Goal: Task Accomplishment & Management: Manage account settings

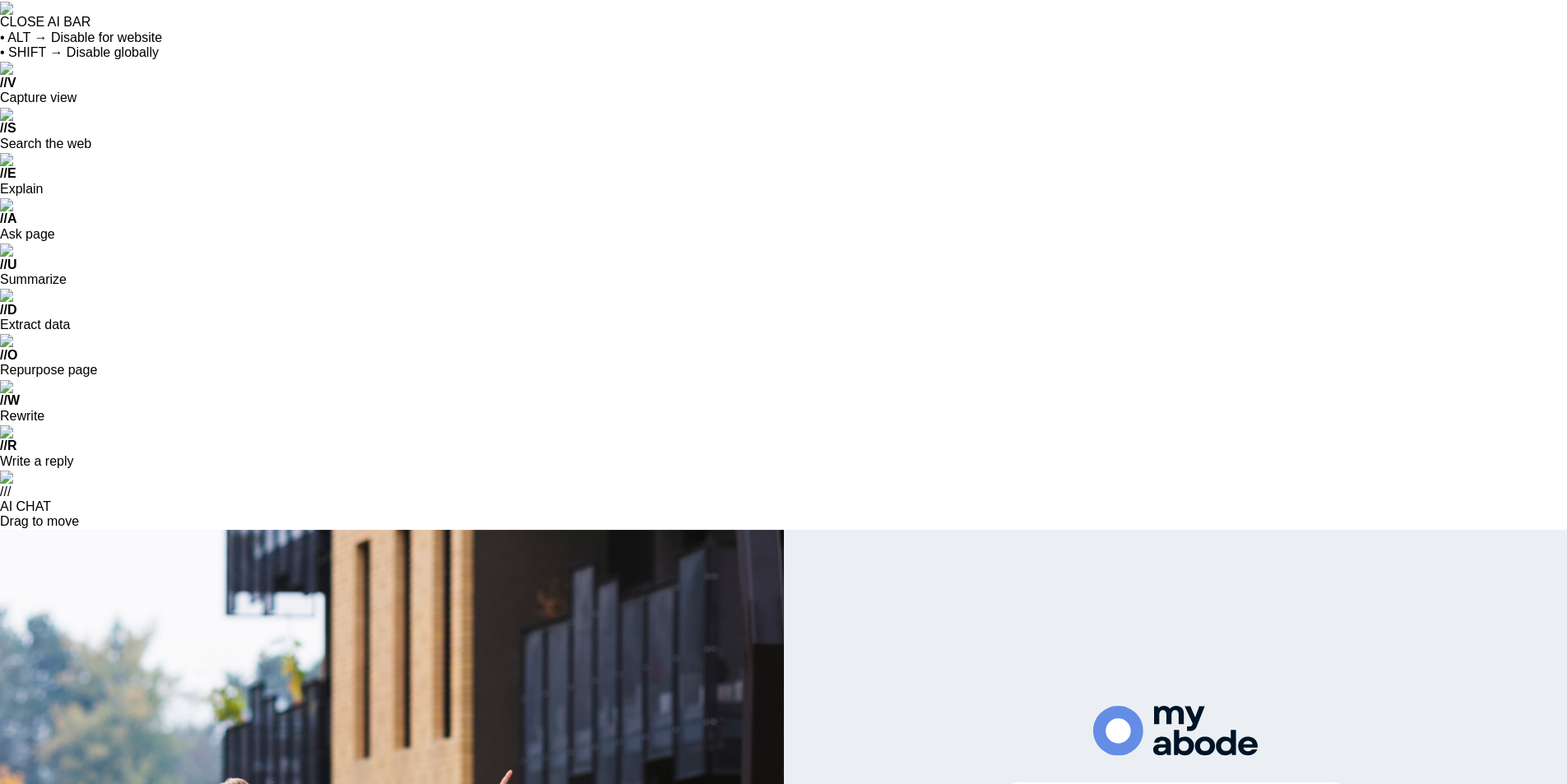
scroll to position [3132, 0]
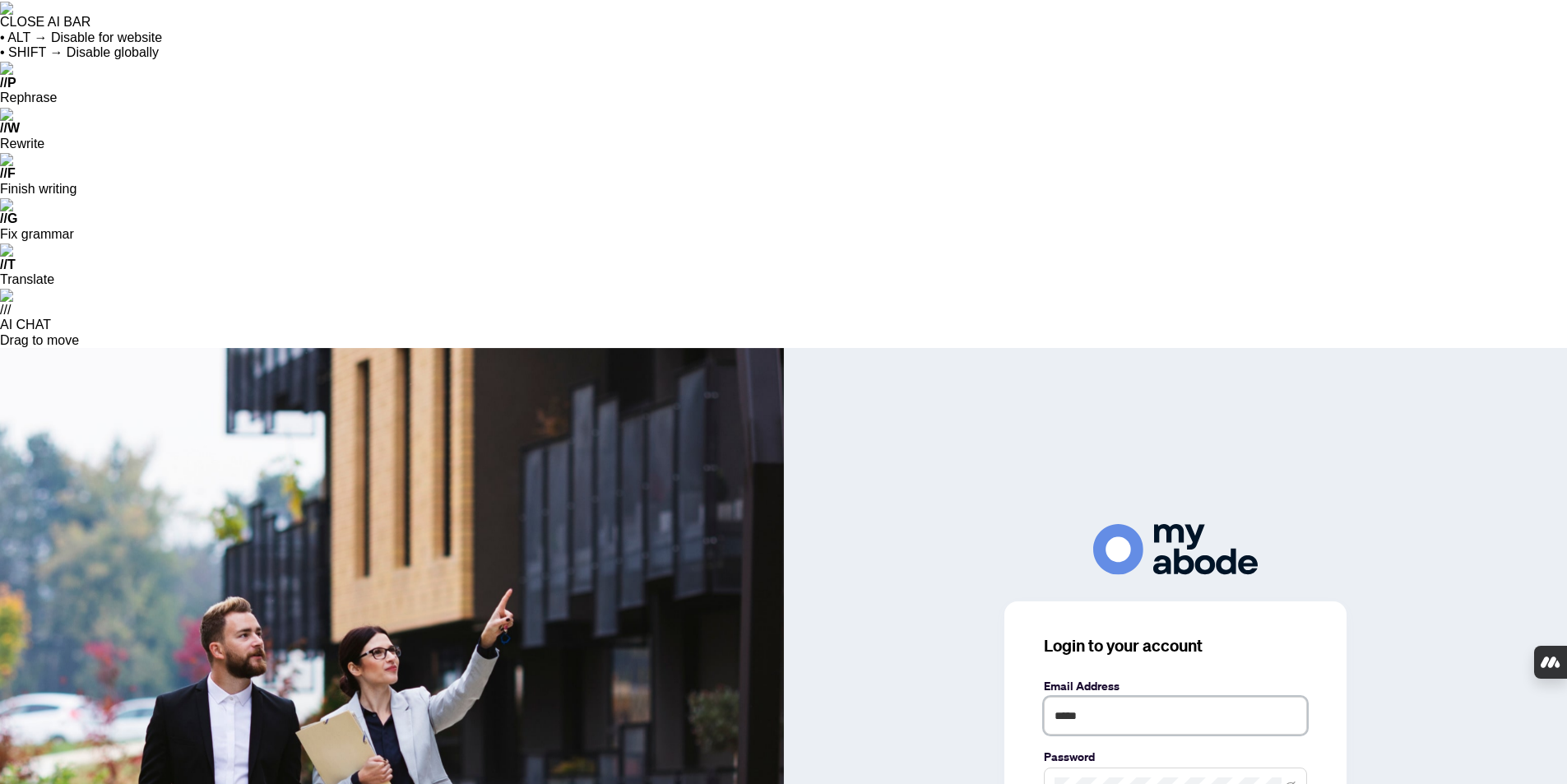
type input "**********"
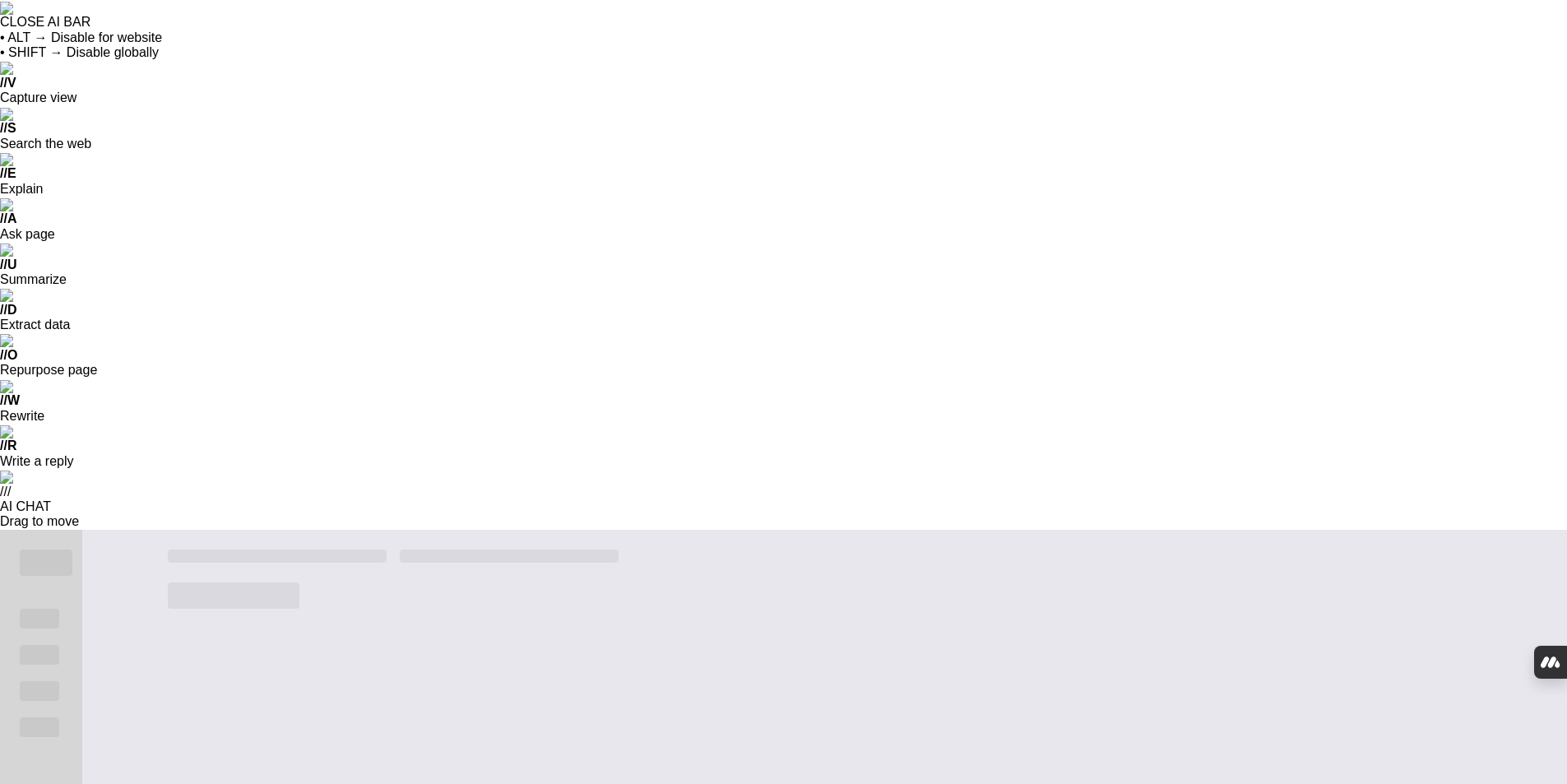
scroll to position [3132, 0]
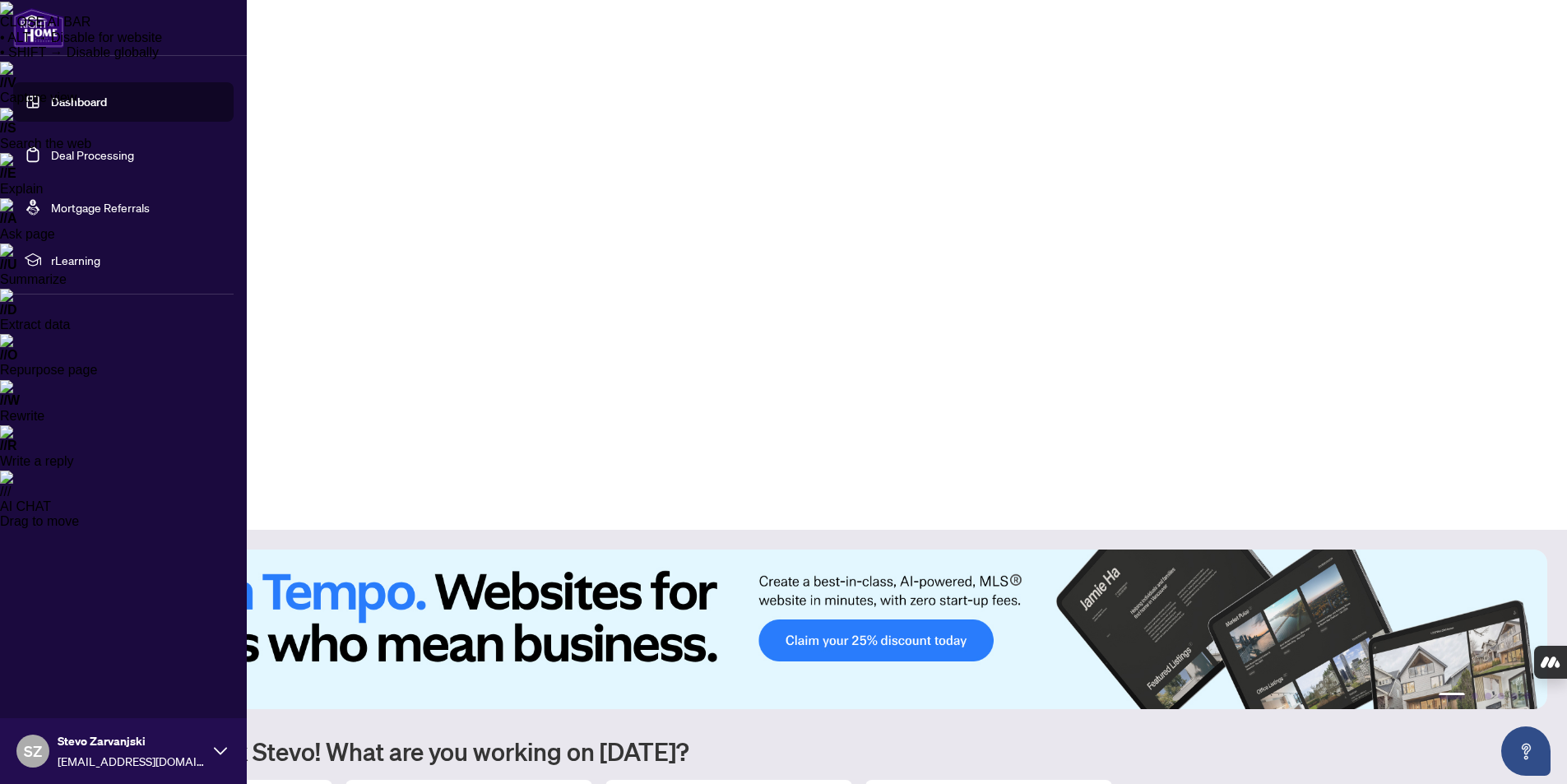
click at [84, 152] on link "Deal Processing" at bounding box center [92, 154] width 83 height 14
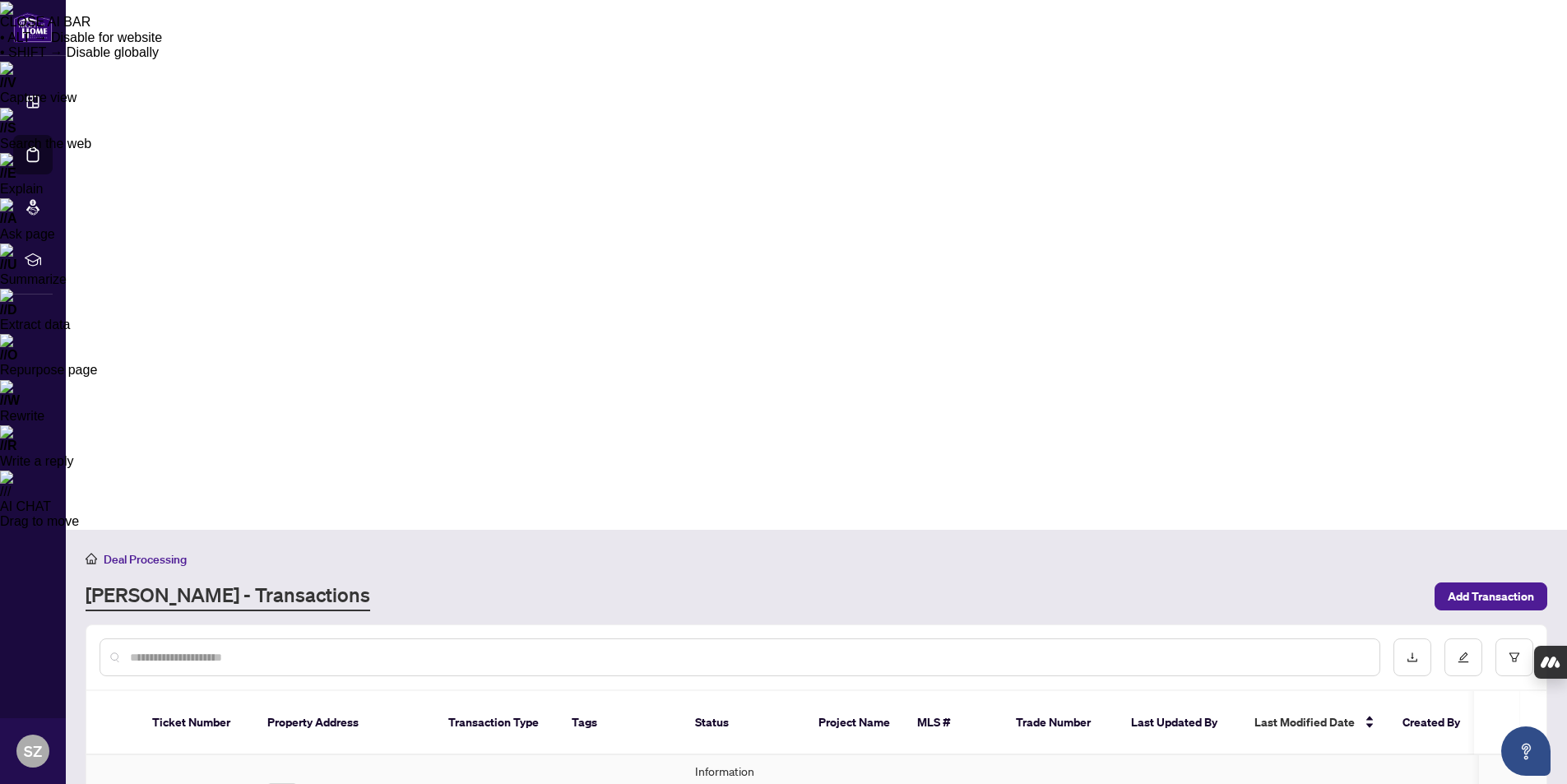
click at [171, 754] on td "46196" at bounding box center [196, 797] width 115 height 86
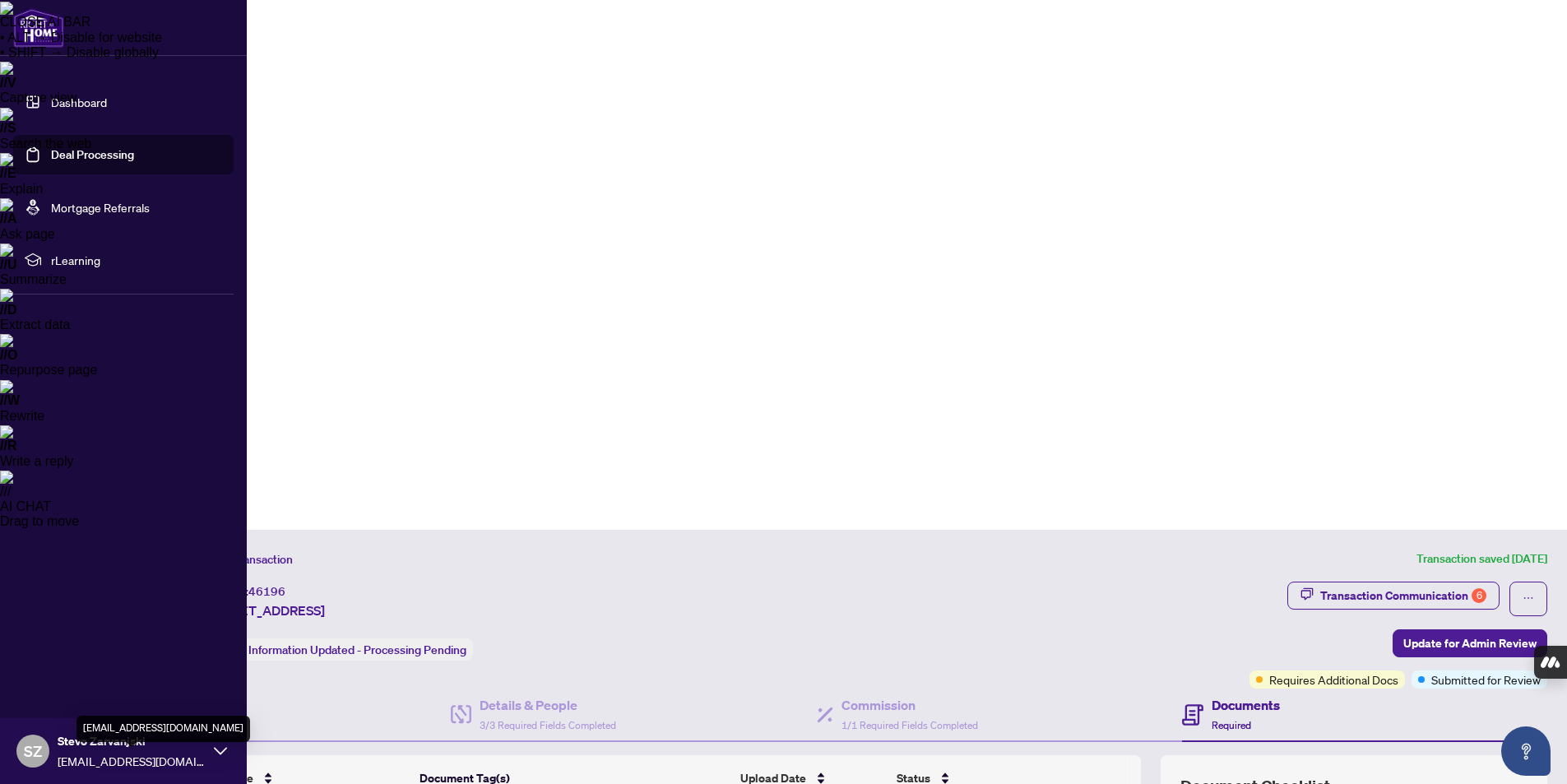
click at [175, 751] on span "[EMAIL_ADDRESS][DOMAIN_NAME]" at bounding box center [131, 760] width 148 height 18
click at [68, 648] on span "Logout" at bounding box center [66, 652] width 37 height 26
